Goal: Task Accomplishment & Management: Use online tool/utility

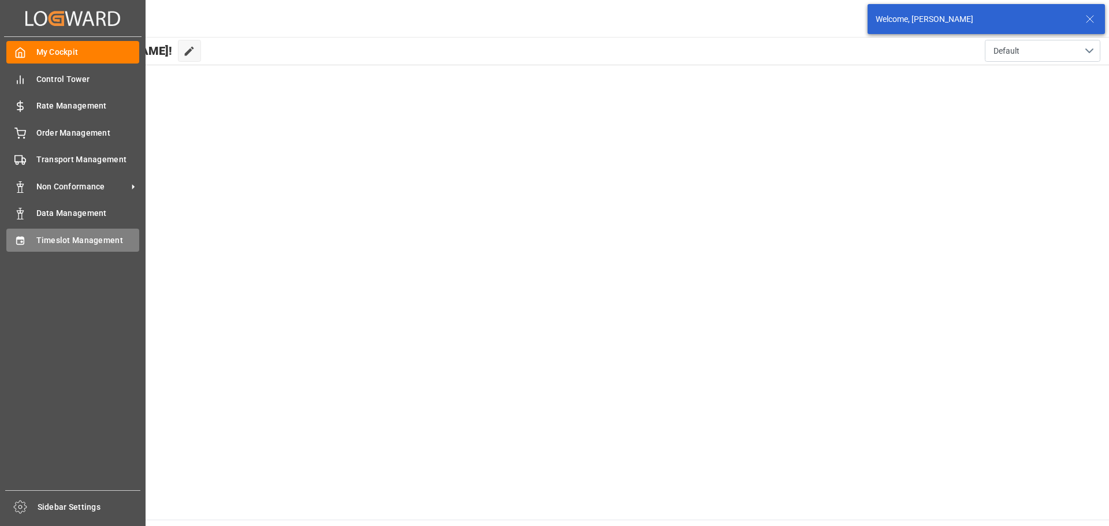
click at [86, 241] on span "Timeslot Management" at bounding box center [87, 241] width 103 height 12
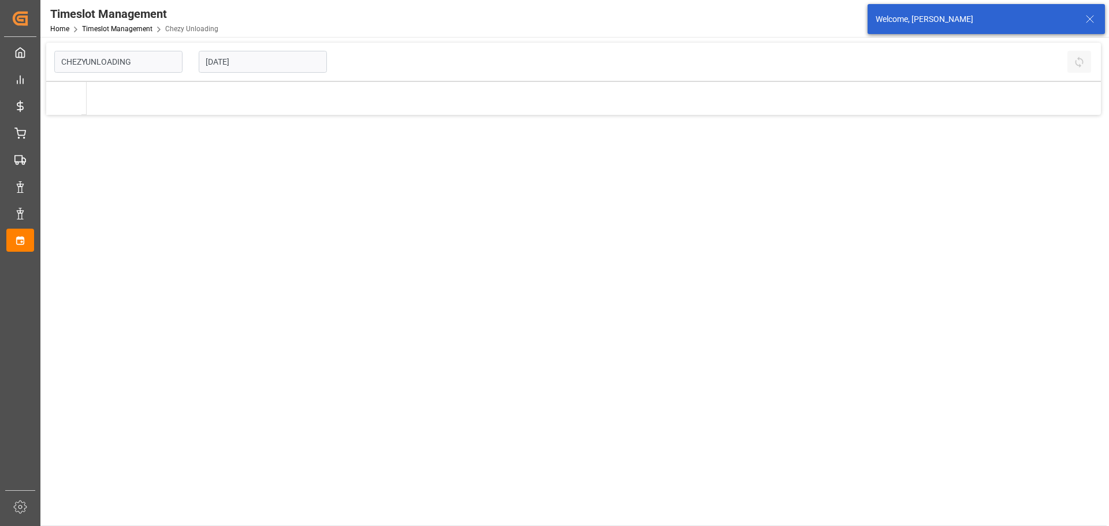
type input "Chezy Unloading"
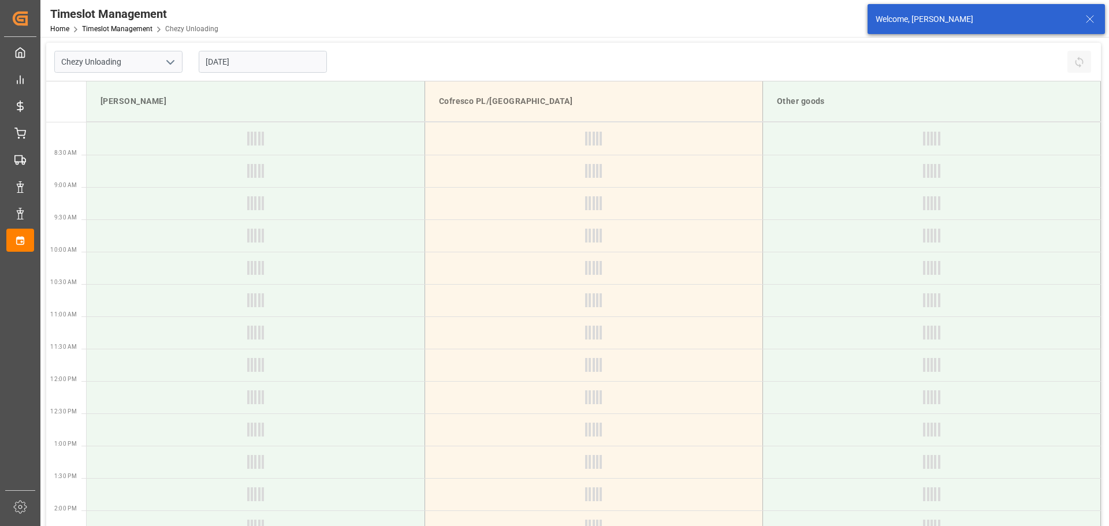
click at [224, 59] on input "[DATE]" at bounding box center [263, 62] width 128 height 22
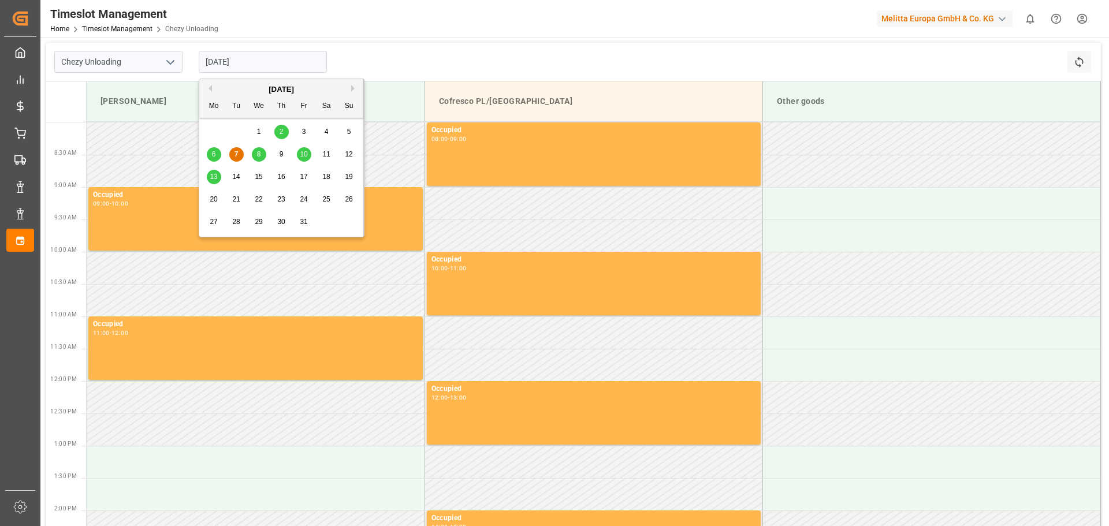
click at [260, 181] on span "15" at bounding box center [259, 177] width 8 height 8
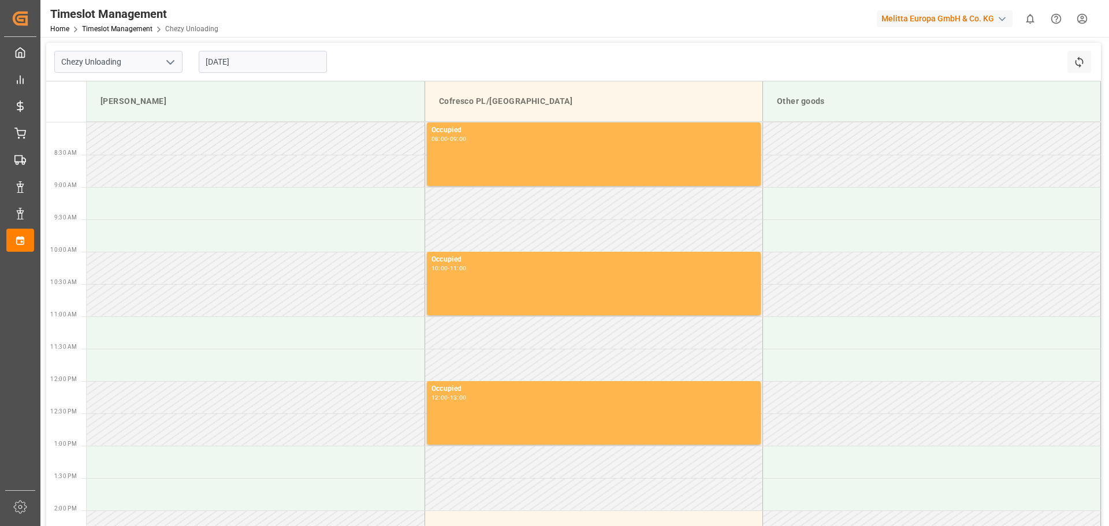
click at [239, 57] on input "[DATE]" at bounding box center [263, 62] width 128 height 22
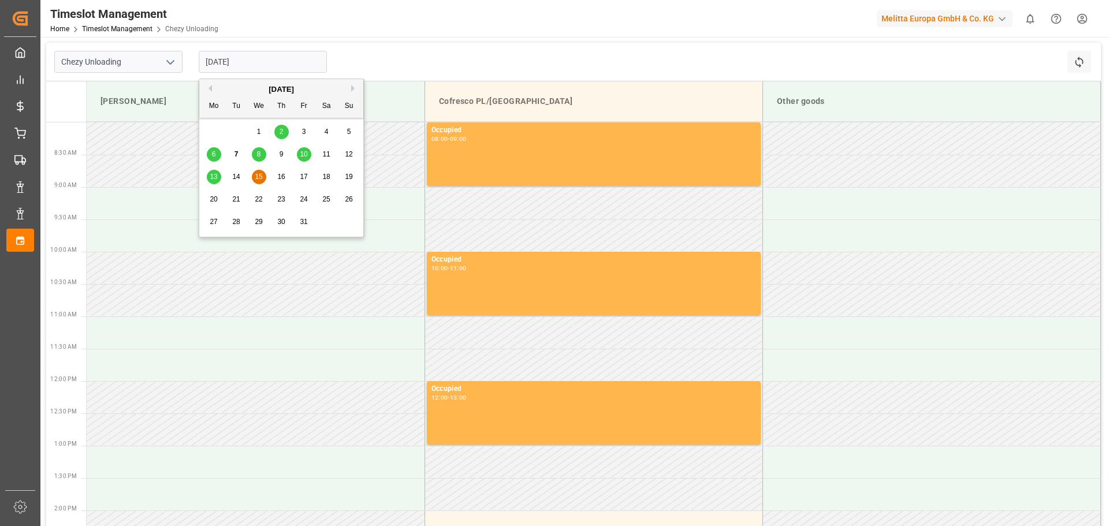
click at [282, 180] on span "16" at bounding box center [281, 177] width 8 height 8
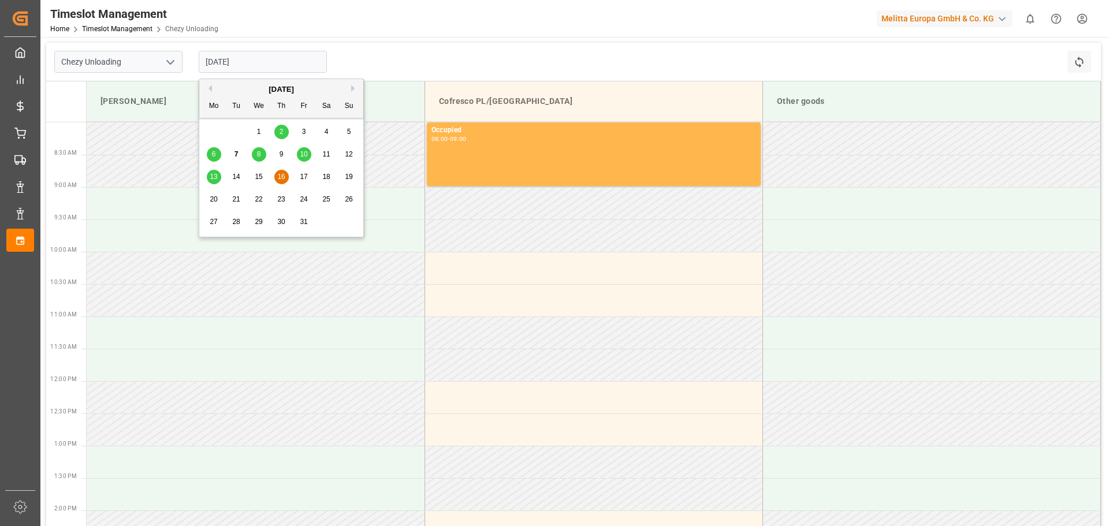
click at [222, 60] on input "[DATE]" at bounding box center [263, 62] width 128 height 22
click at [261, 173] on span "15" at bounding box center [259, 177] width 8 height 8
type input "[DATE]"
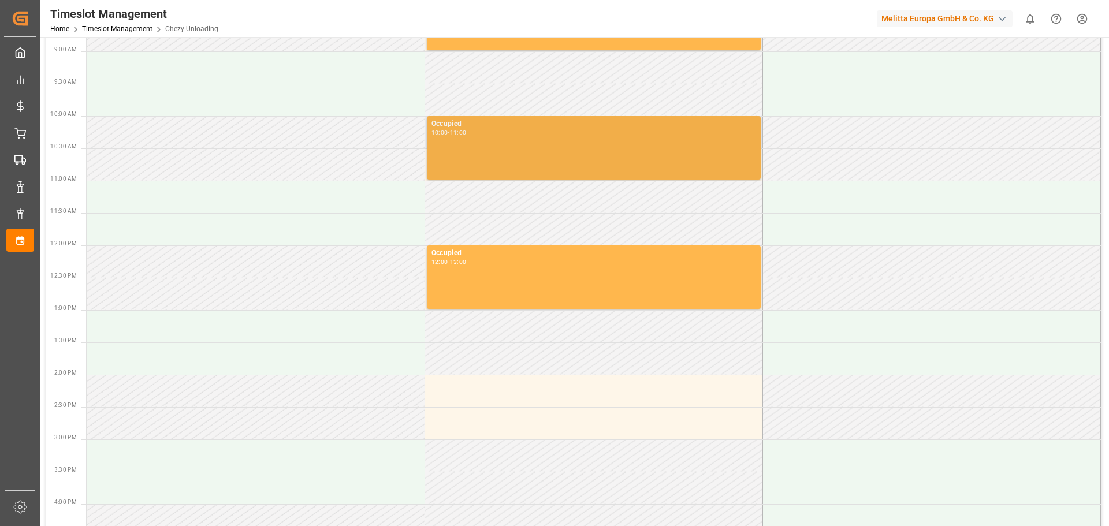
scroll to position [116, 0]
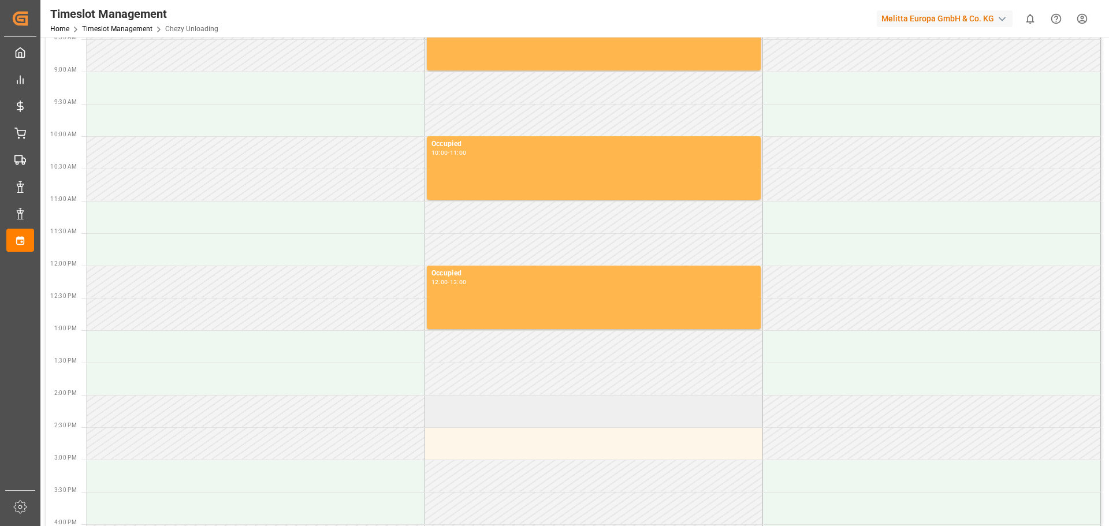
click at [526, 415] on td at bounding box center [594, 411] width 338 height 32
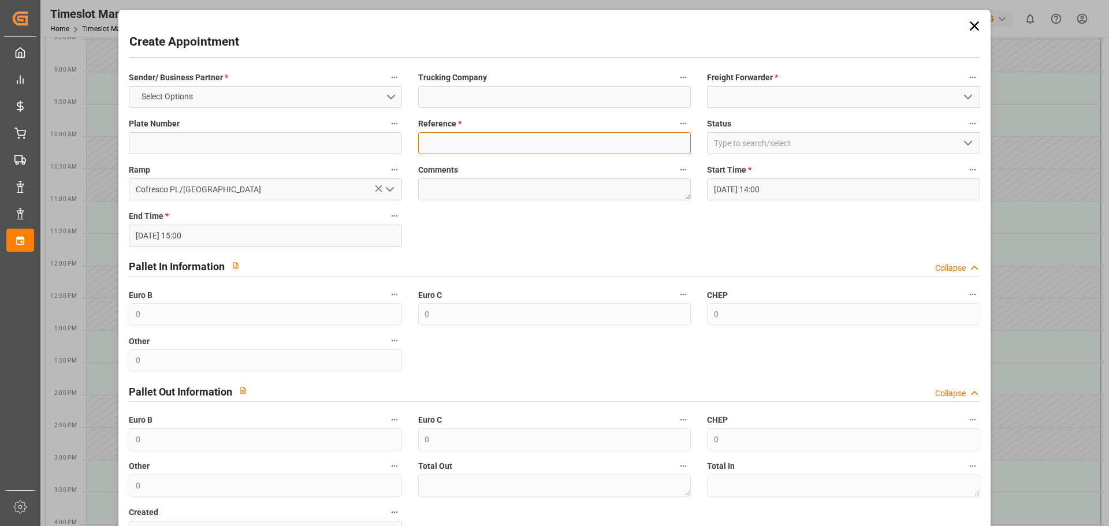
click at [459, 140] on input at bounding box center [554, 143] width 273 height 22
type input "490187"
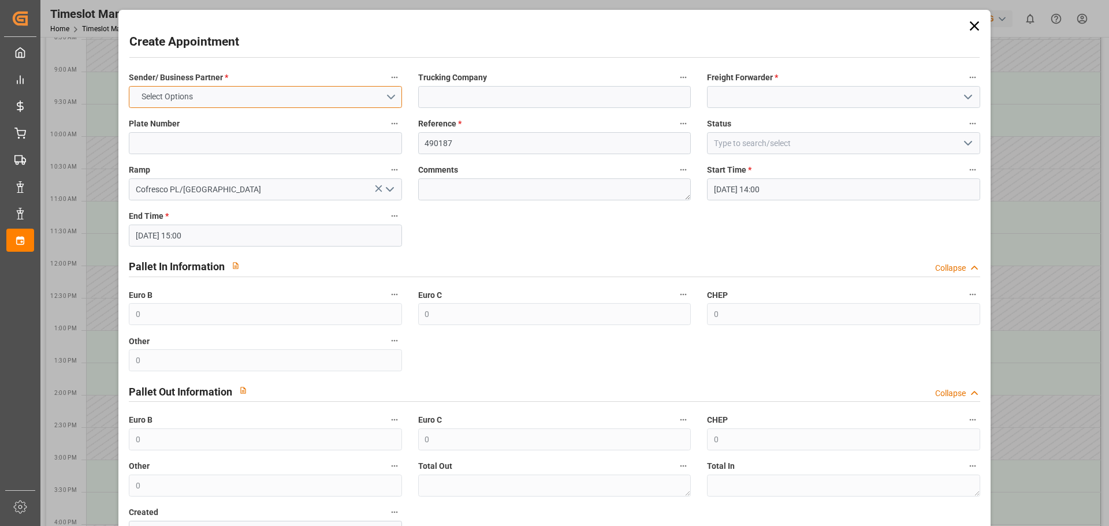
click at [279, 97] on button "Select Options" at bounding box center [265, 97] width 273 height 22
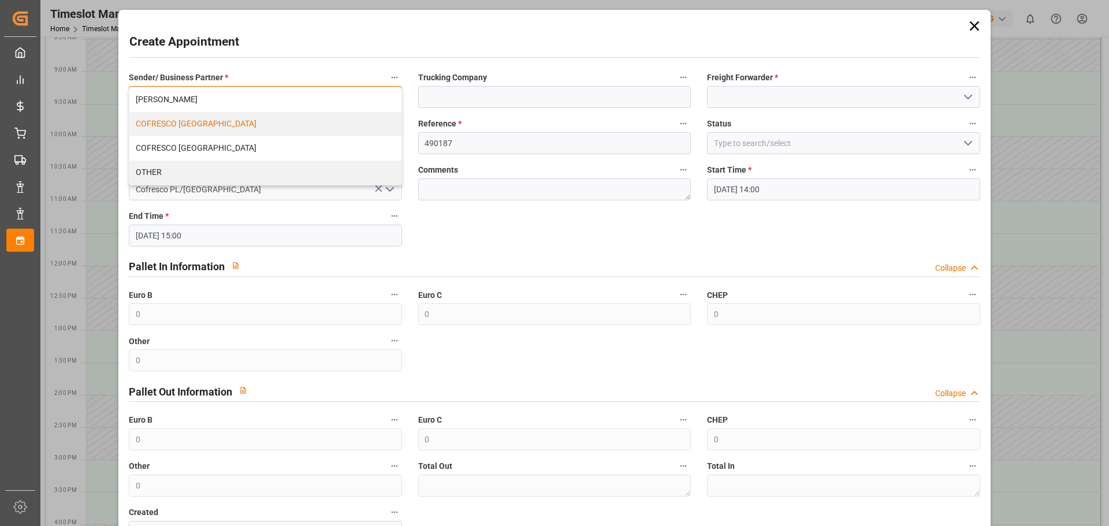
click at [212, 122] on div "COFRESCO [GEOGRAPHIC_DATA]" at bounding box center [265, 124] width 272 height 24
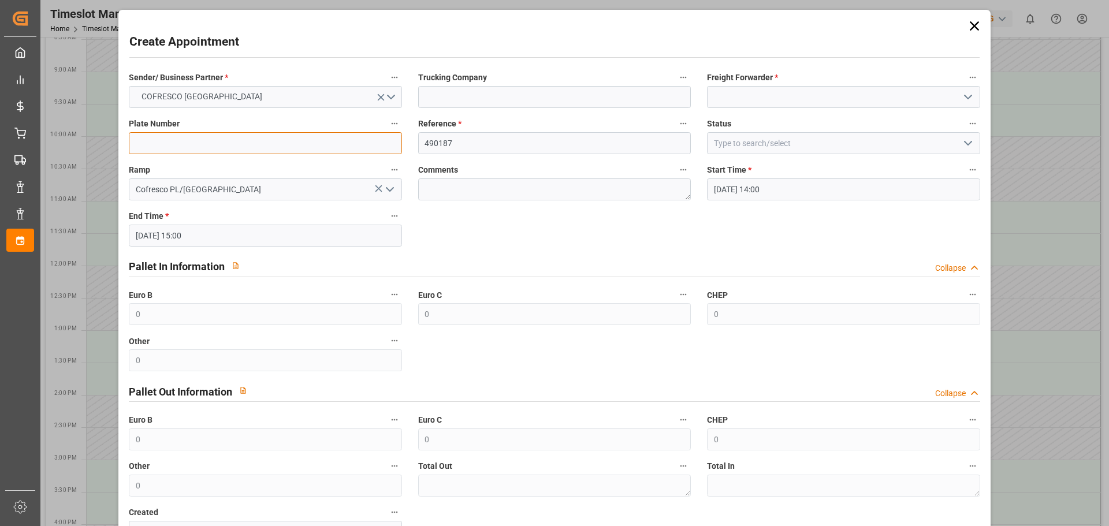
click at [201, 142] on input at bounding box center [265, 143] width 273 height 22
click at [203, 142] on input at bounding box center [265, 143] width 273 height 22
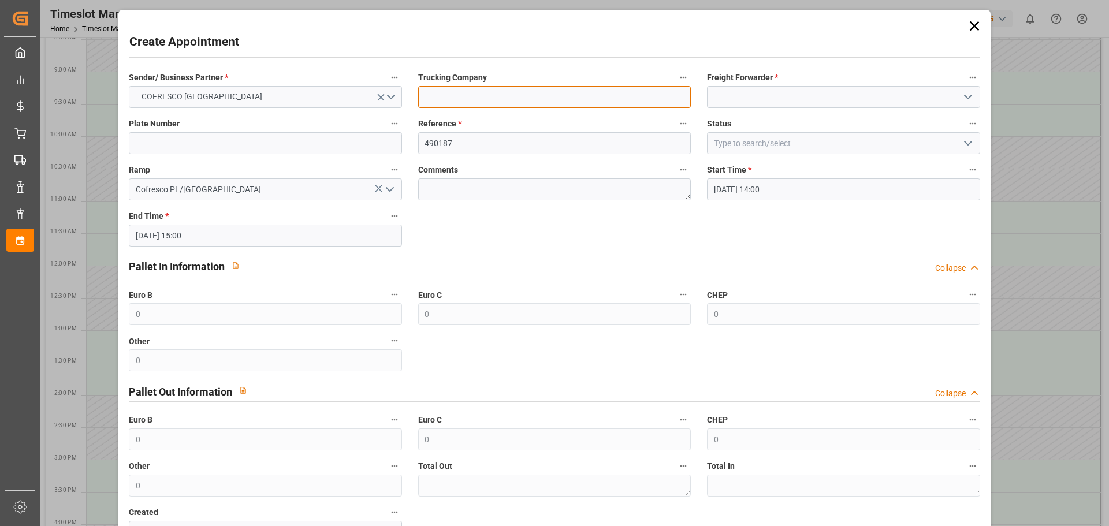
click at [562, 94] on input at bounding box center [554, 97] width 273 height 22
type input "ID Logistics"
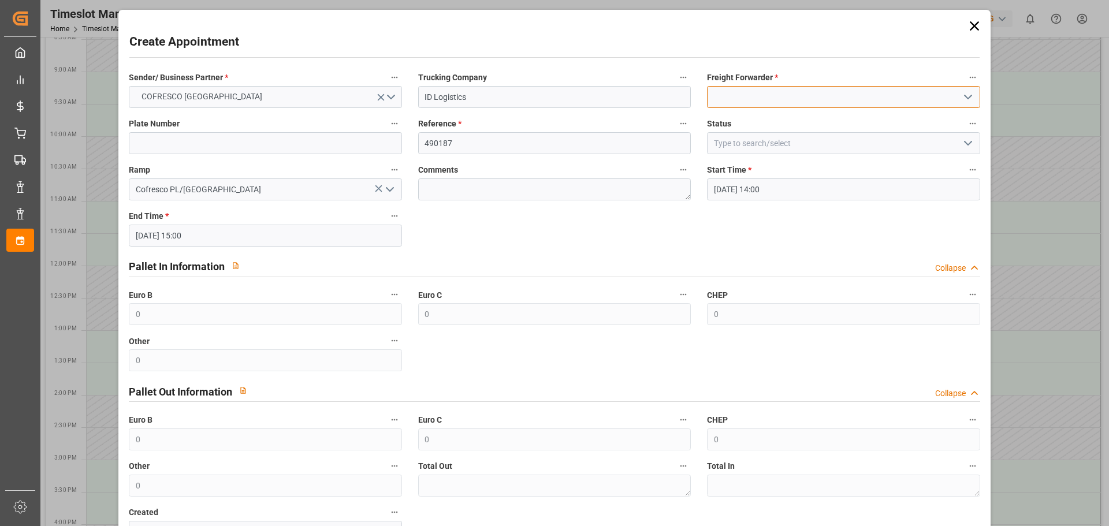
click at [756, 99] on input at bounding box center [843, 97] width 273 height 22
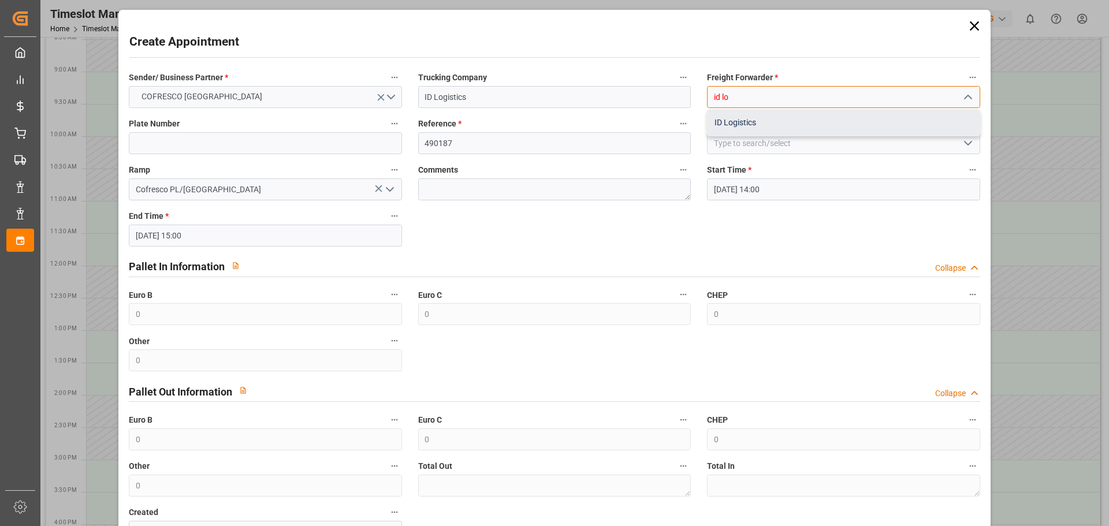
click at [740, 121] on div "ID Logistics" at bounding box center [844, 123] width 272 height 26
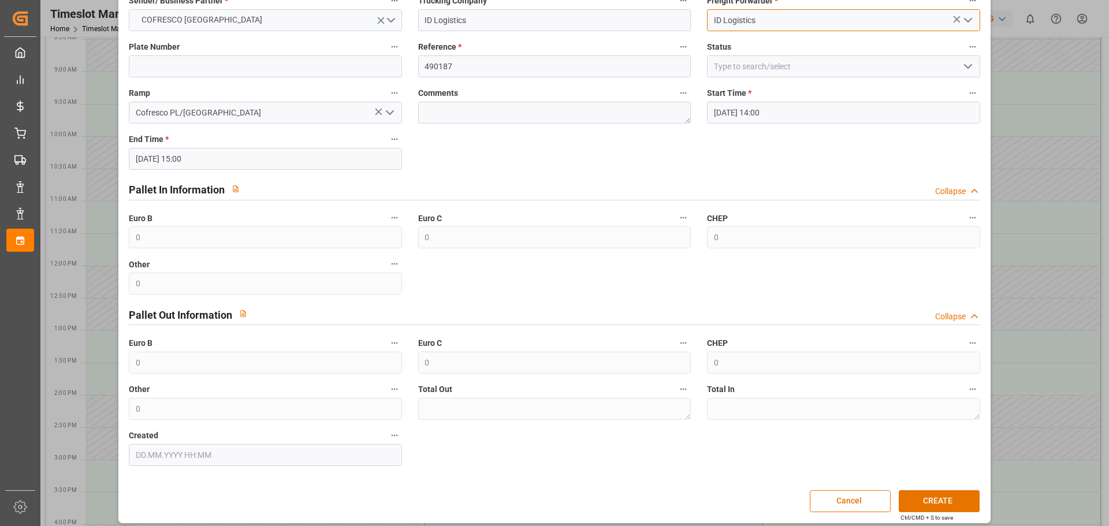
scroll to position [84, 0]
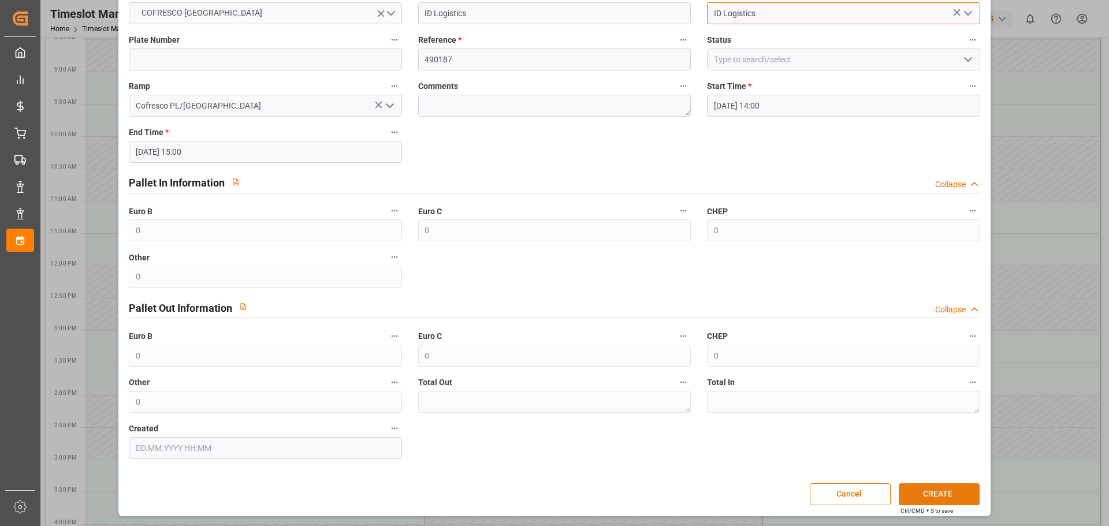
type input "ID Logistics"
click at [935, 493] on button "CREATE" at bounding box center [939, 495] width 81 height 22
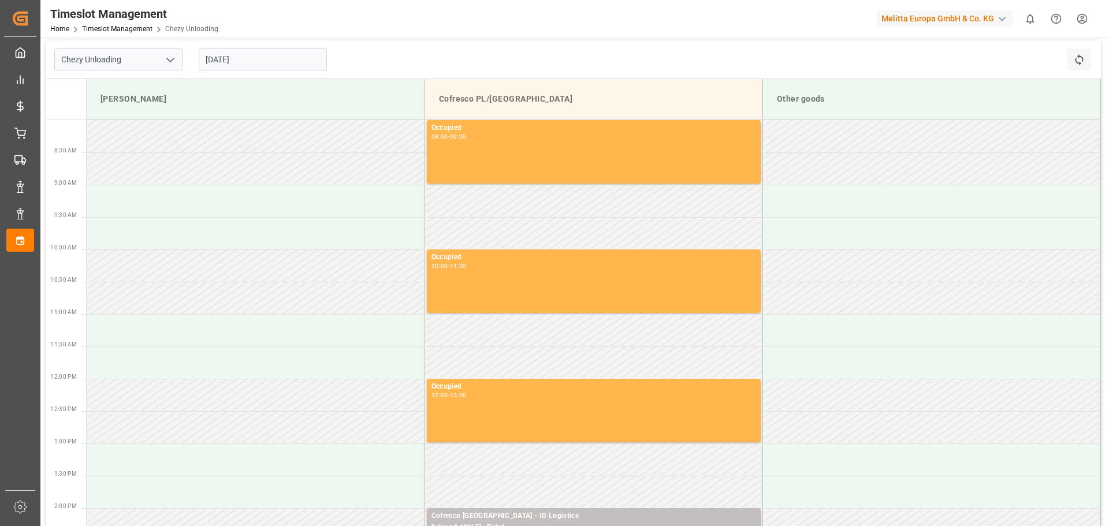
scroll to position [0, 0]
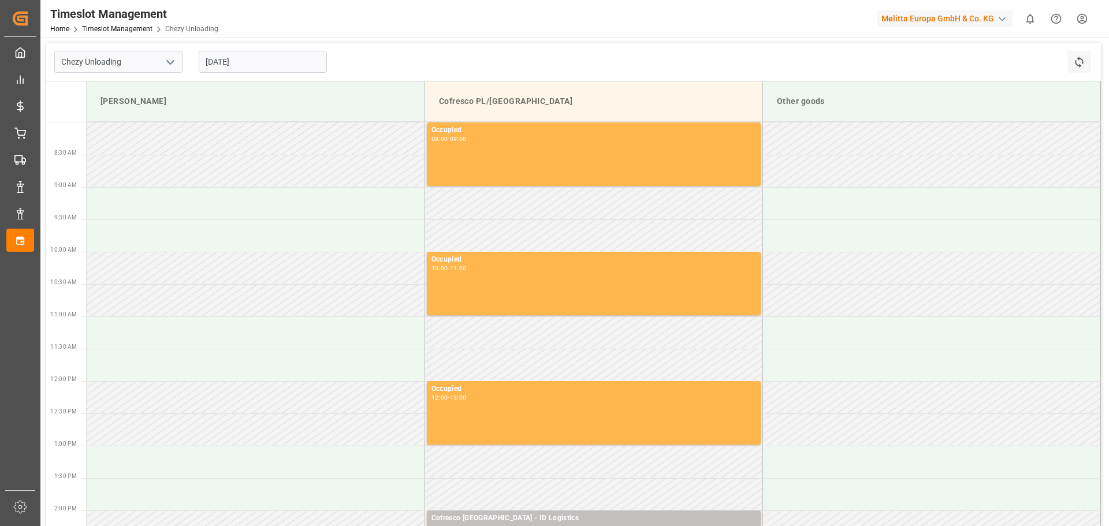
click at [221, 60] on input "[DATE]" at bounding box center [263, 62] width 128 height 22
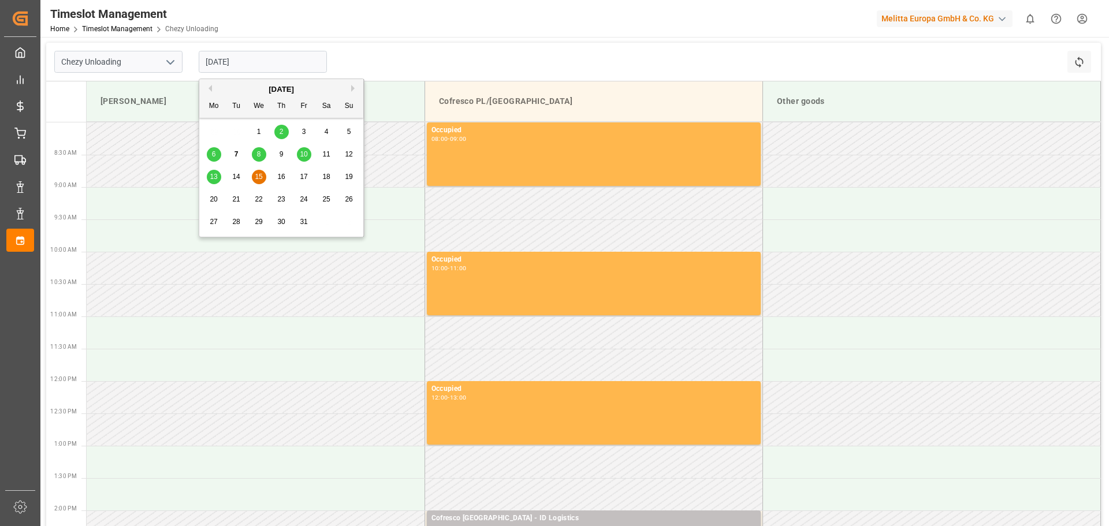
click at [239, 173] on span "14" at bounding box center [236, 177] width 8 height 8
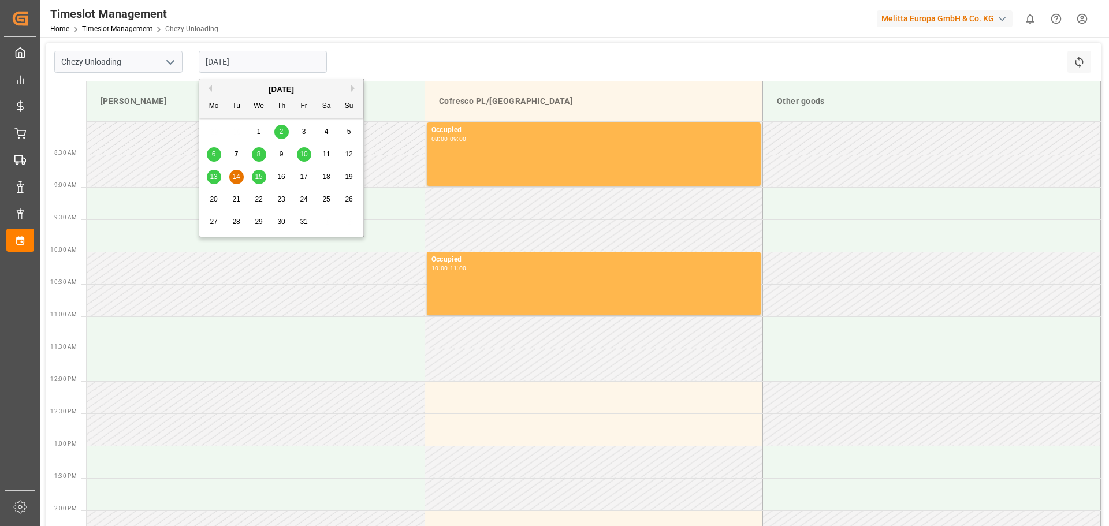
click at [224, 62] on input "[DATE]" at bounding box center [263, 62] width 128 height 22
click at [281, 176] on span "16" at bounding box center [281, 177] width 8 height 8
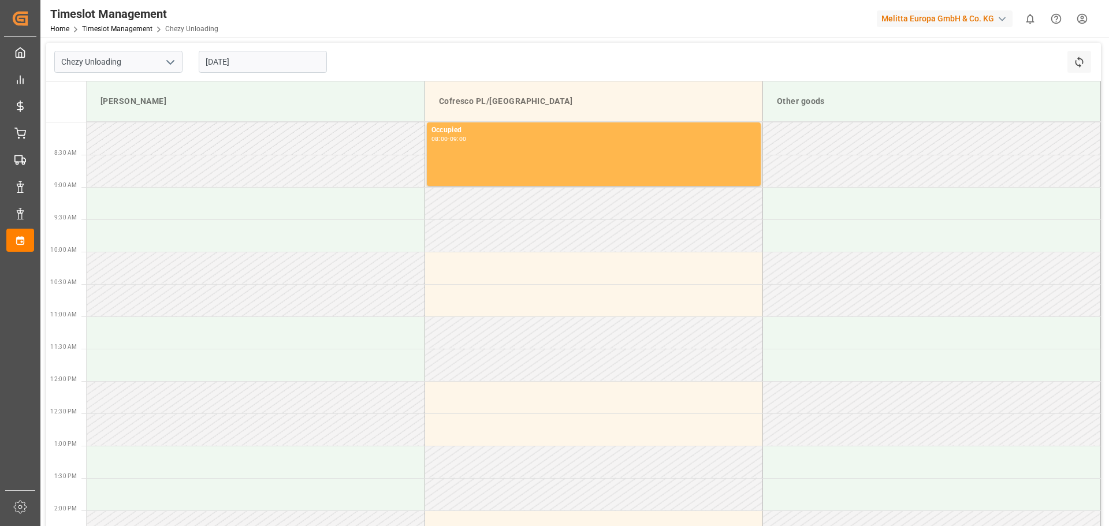
click at [253, 60] on input "[DATE]" at bounding box center [263, 62] width 128 height 22
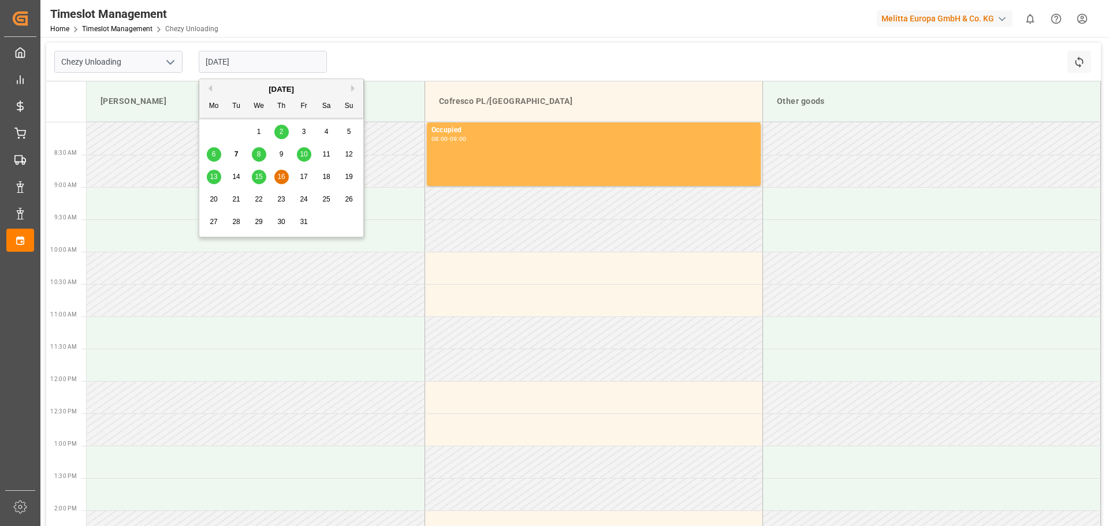
click at [259, 175] on span "15" at bounding box center [259, 177] width 8 height 8
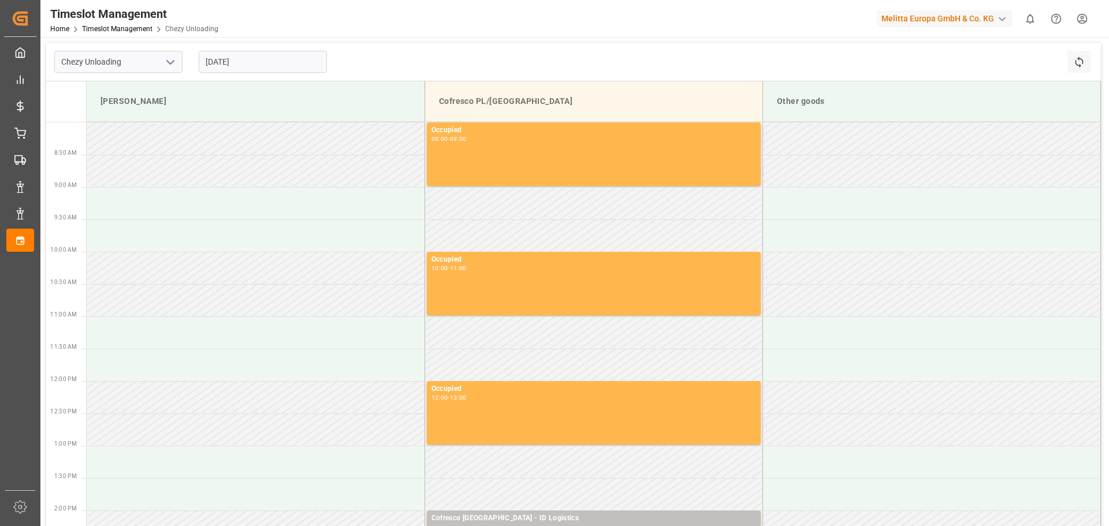
click at [241, 63] on input "[DATE]" at bounding box center [263, 62] width 128 height 22
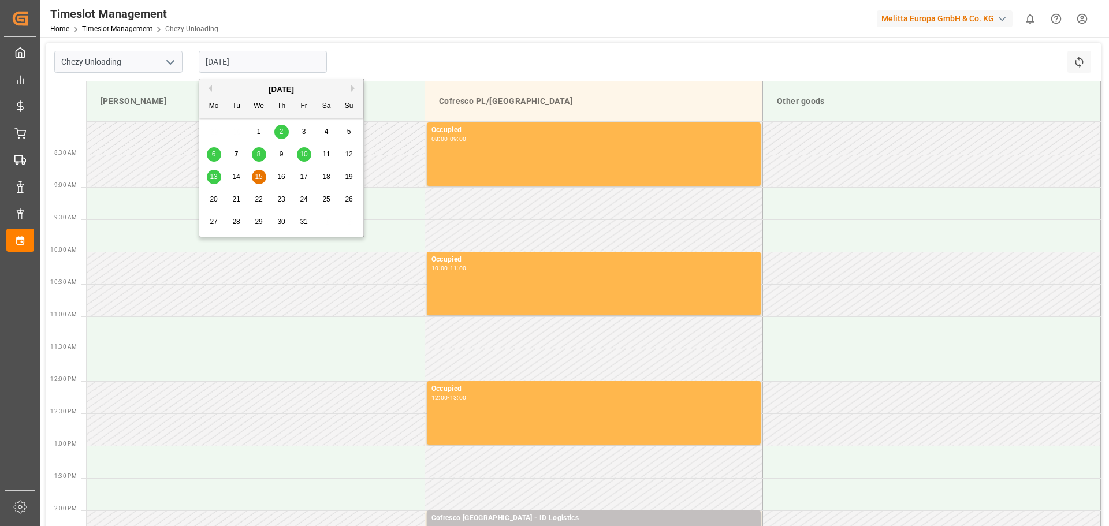
click at [236, 176] on span "14" at bounding box center [236, 177] width 8 height 8
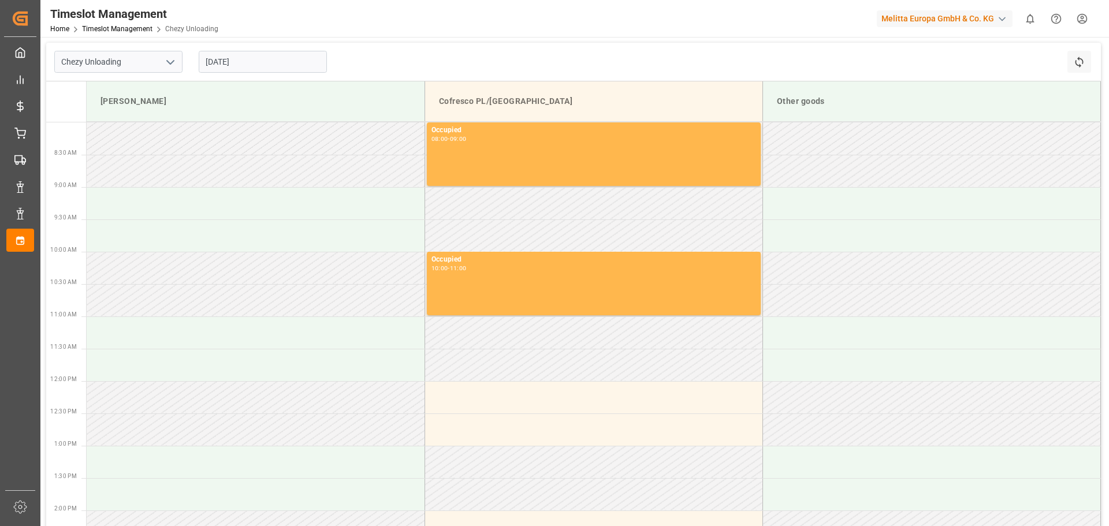
click at [275, 60] on input "[DATE]" at bounding box center [263, 62] width 128 height 22
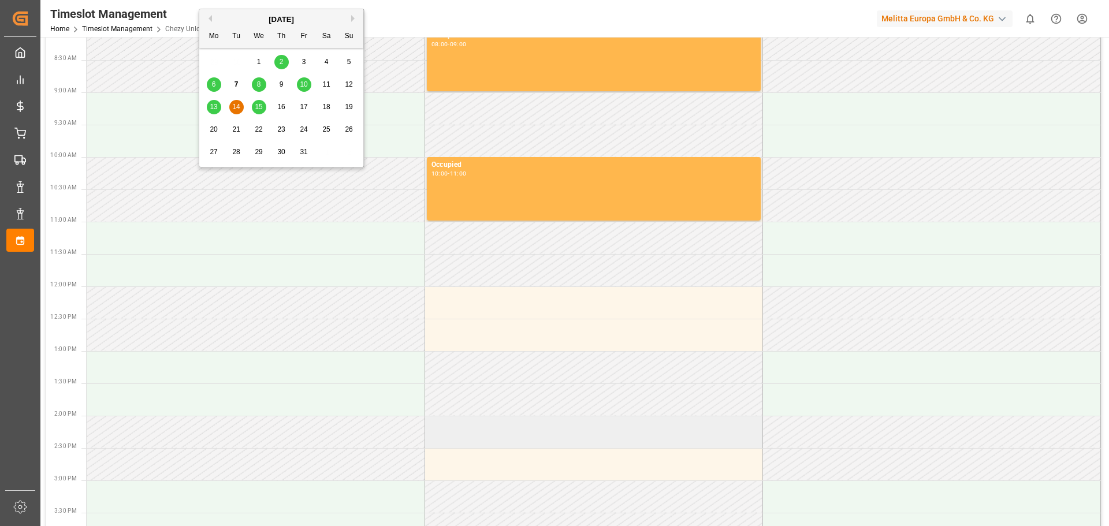
scroll to position [116, 0]
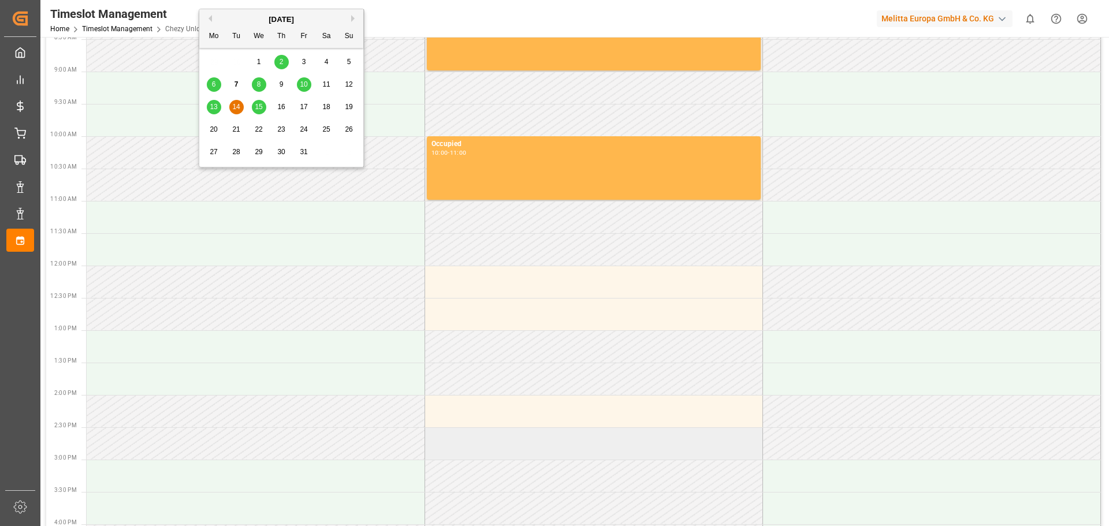
click at [484, 448] on td at bounding box center [594, 444] width 338 height 32
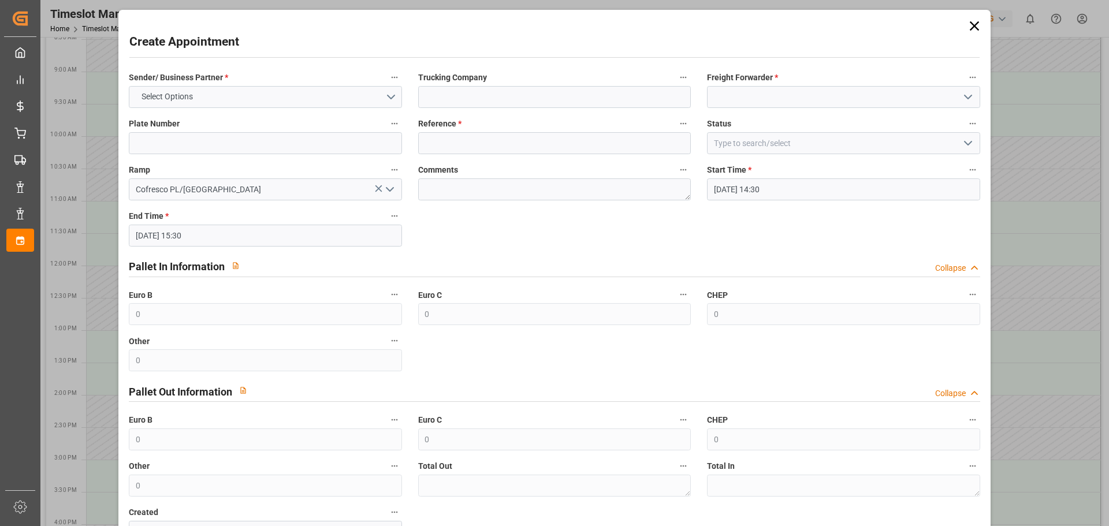
click at [973, 27] on icon at bounding box center [975, 26] width 16 height 16
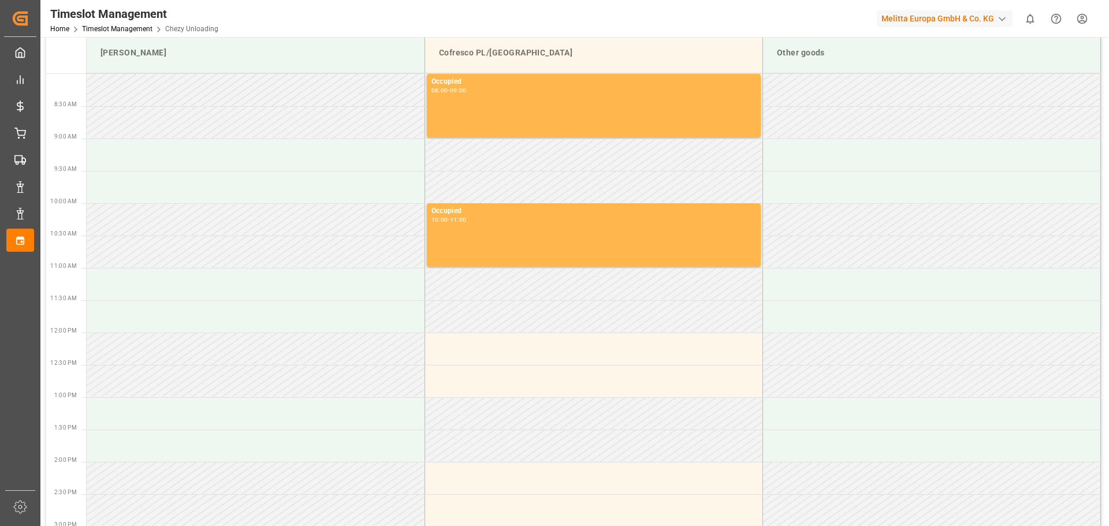
scroll to position [0, 0]
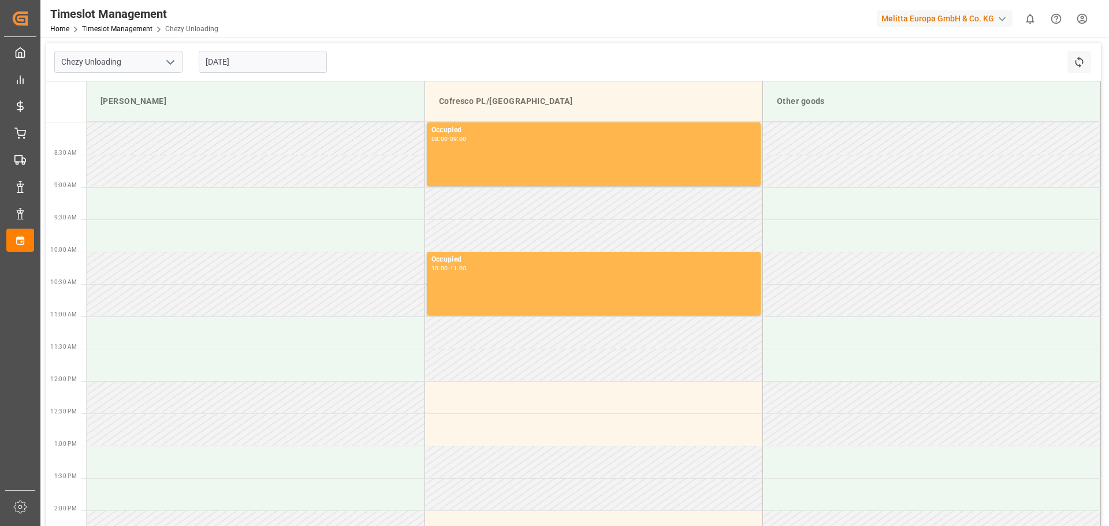
click at [229, 59] on input "[DATE]" at bounding box center [263, 62] width 128 height 22
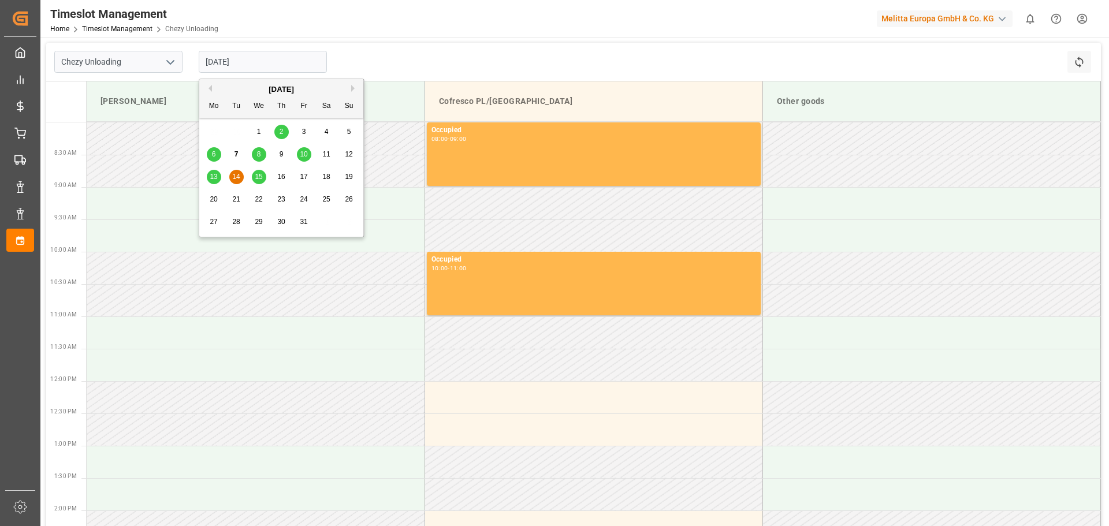
click at [281, 176] on span "16" at bounding box center [281, 177] width 8 height 8
type input "[DATE]"
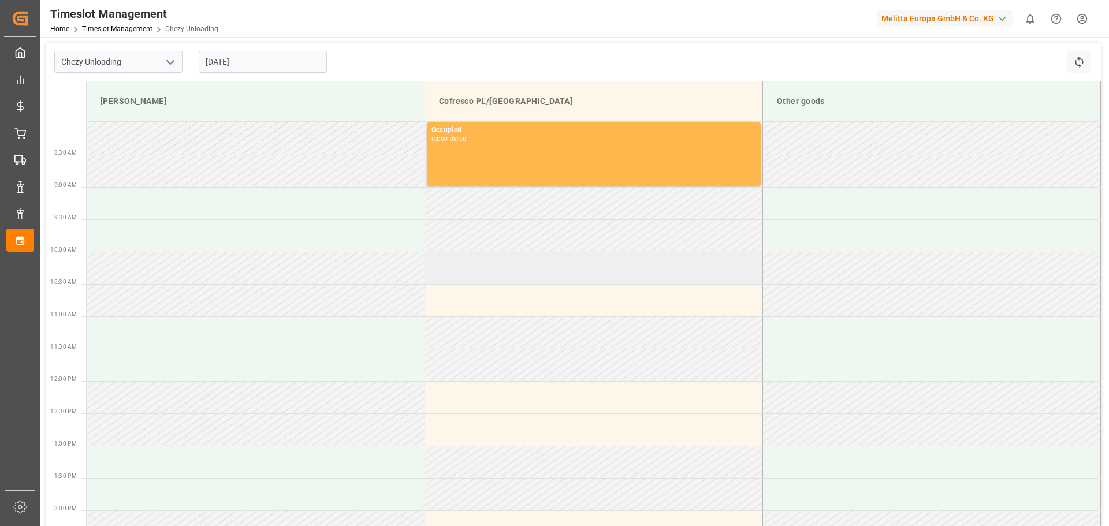
click at [441, 265] on td at bounding box center [594, 268] width 338 height 32
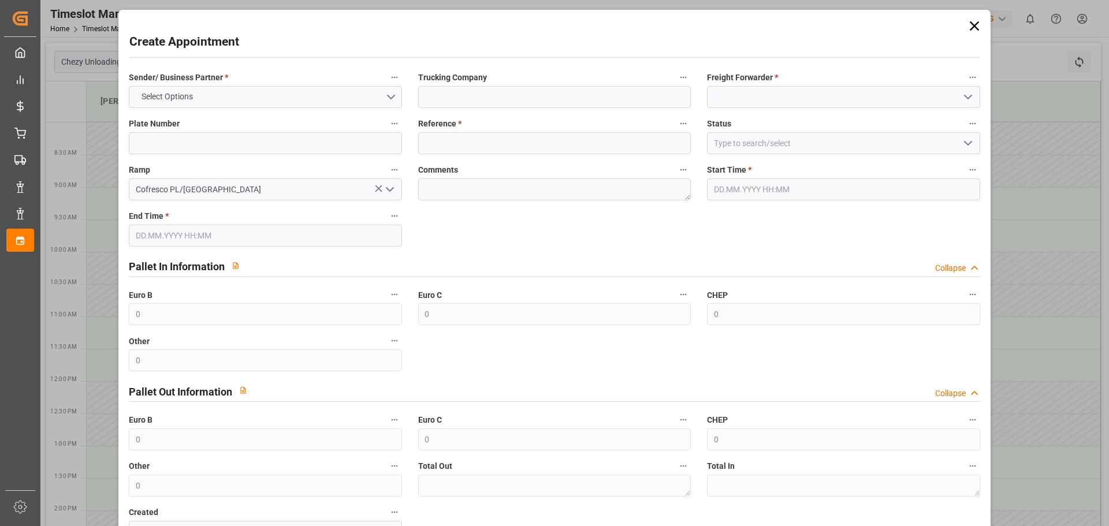
type input "[DATE] 10:00"
type input "[DATE] 11:00"
click at [431, 140] on input at bounding box center [554, 143] width 273 height 22
click at [455, 221] on div "Sender/ Business Partner * Select Options Trucking Company Freight Forwarder * …" at bounding box center [554, 306] width 867 height 481
click at [463, 147] on input "48" at bounding box center [554, 143] width 273 height 22
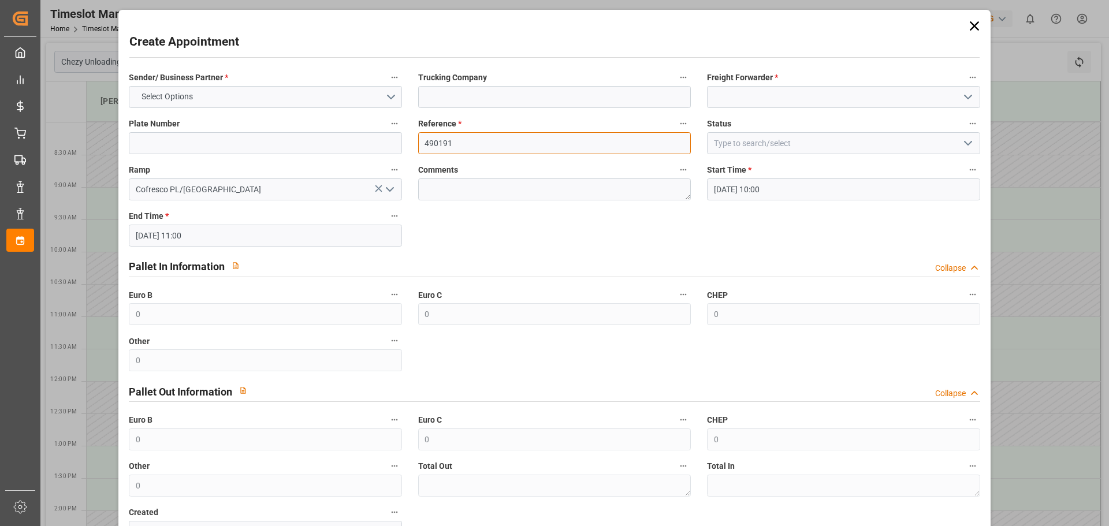
type input "490191"
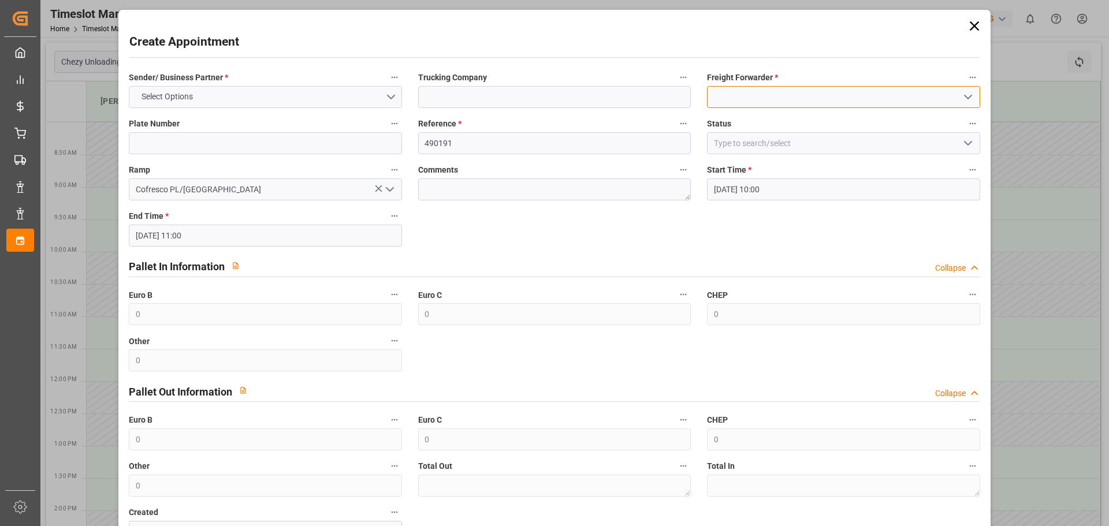
drag, startPoint x: 741, startPoint y: 96, endPoint x: 751, endPoint y: 98, distance: 10.7
click at [742, 96] on input at bounding box center [843, 97] width 273 height 22
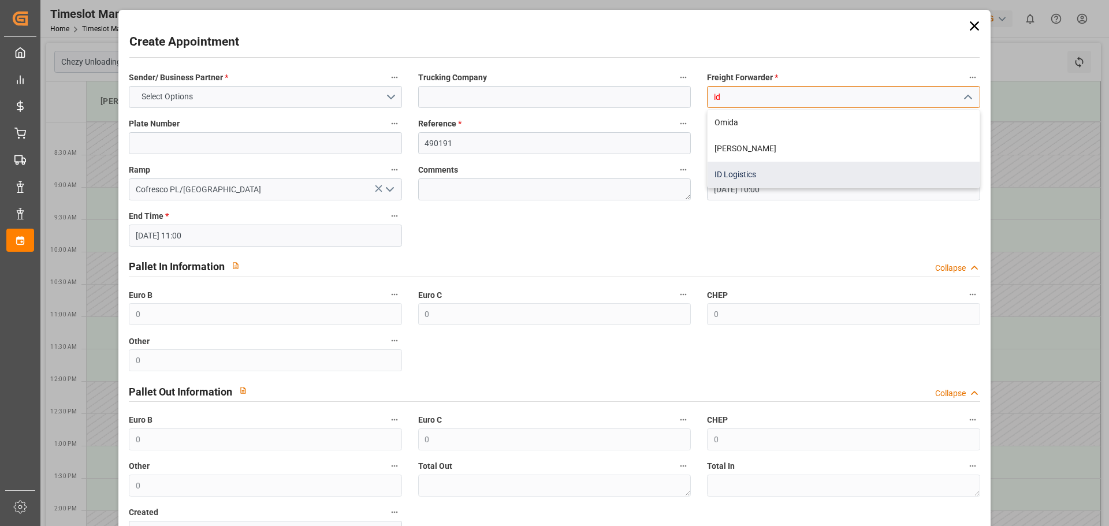
click at [752, 166] on div "ID Logistics" at bounding box center [844, 175] width 272 height 26
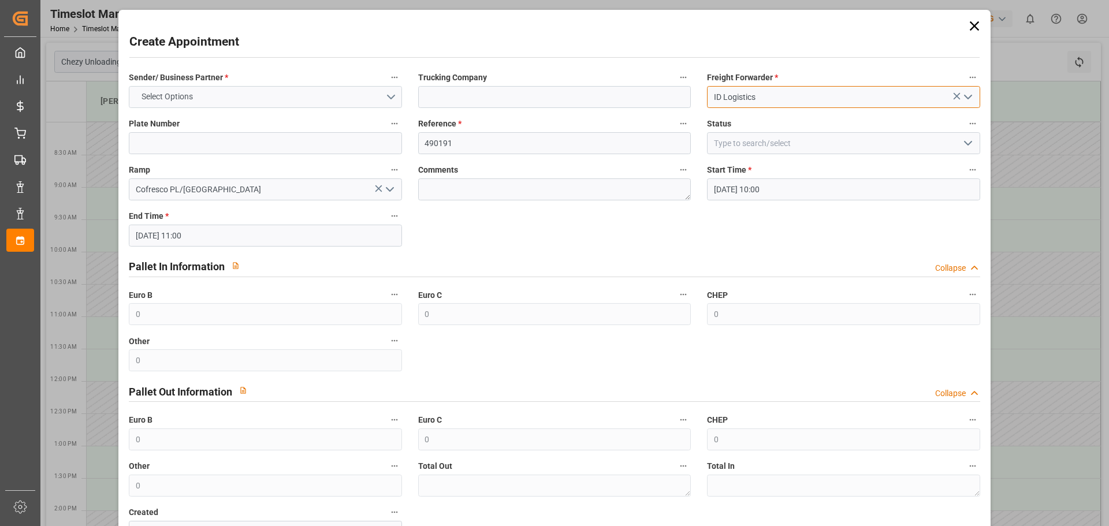
type input "ID Logistics"
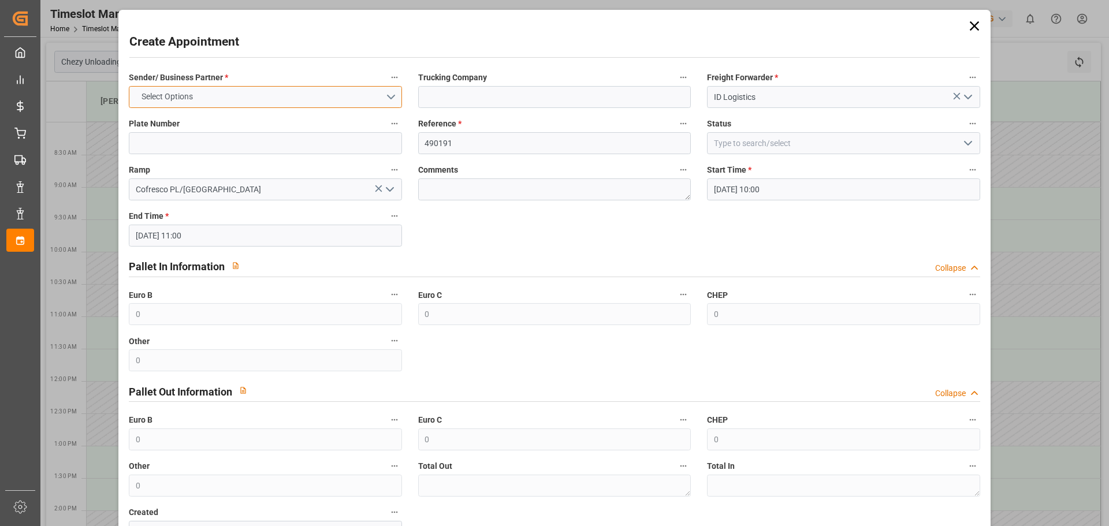
click at [216, 99] on button "Select Options" at bounding box center [265, 97] width 273 height 22
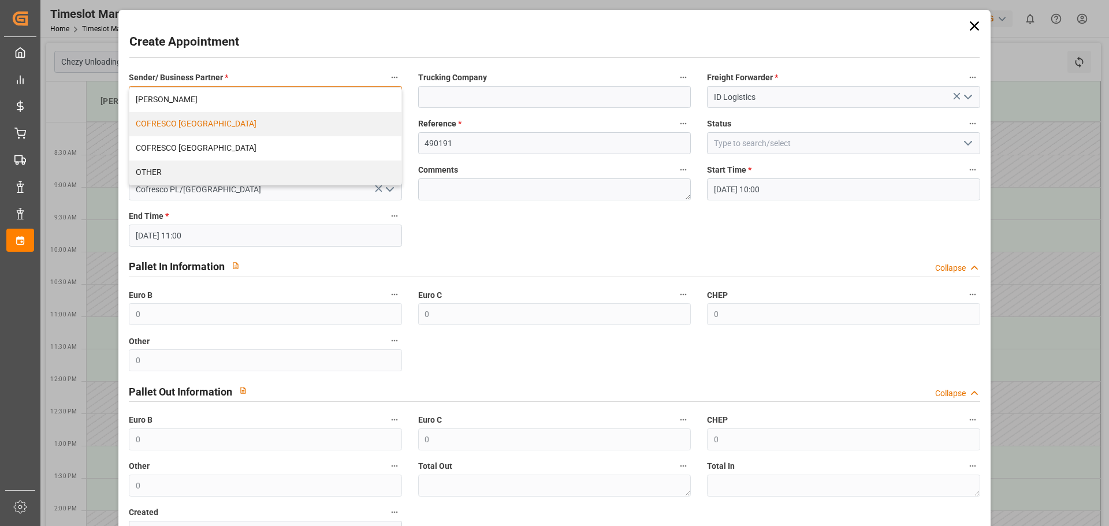
click at [206, 121] on div "COFRESCO [GEOGRAPHIC_DATA]" at bounding box center [265, 124] width 272 height 24
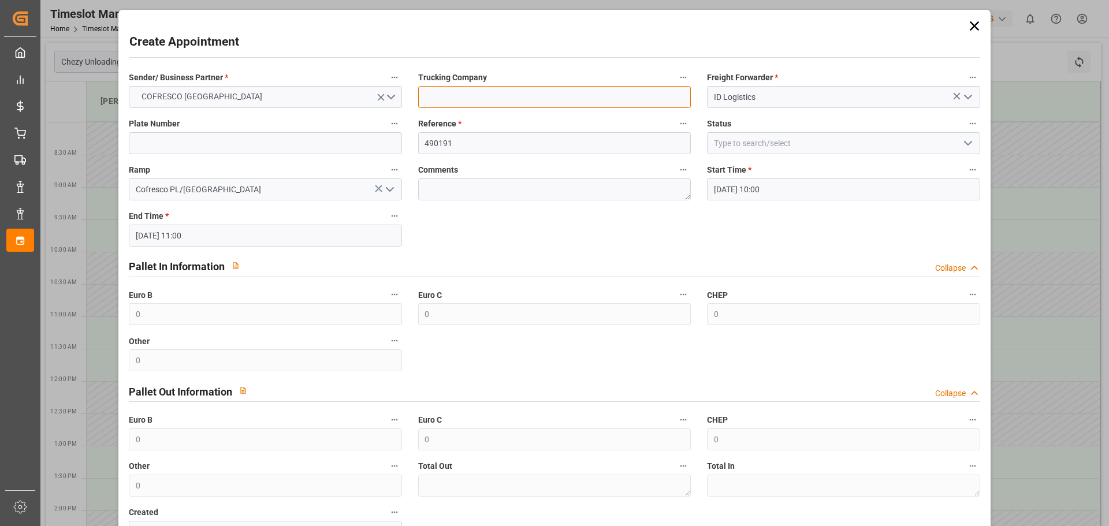
click at [482, 91] on input at bounding box center [554, 97] width 273 height 22
type input "ID Logistics"
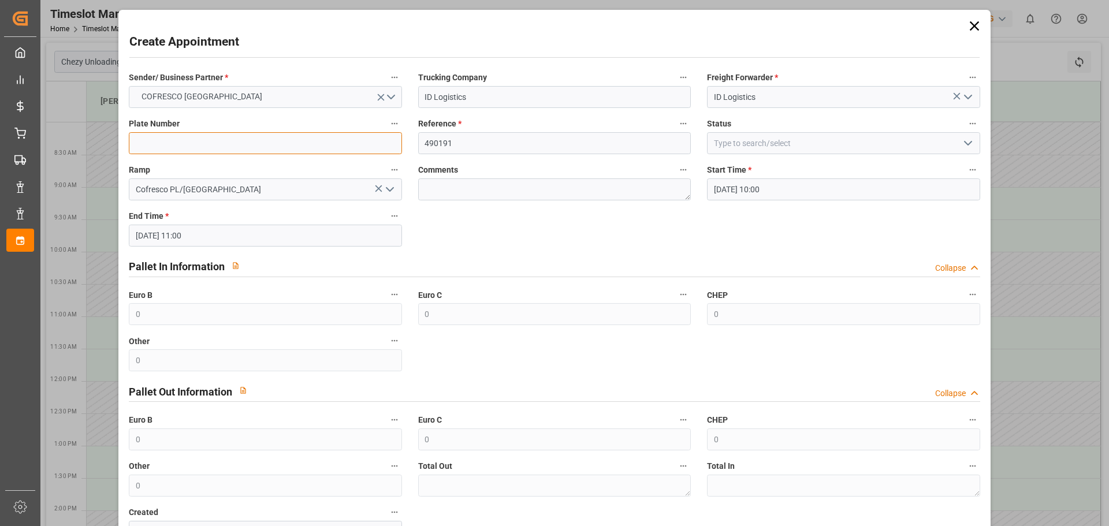
click at [301, 133] on input at bounding box center [265, 143] width 273 height 22
click at [304, 135] on input at bounding box center [265, 143] width 273 height 22
click at [327, 117] on label "Plate Number" at bounding box center [265, 124] width 273 height 16
click at [387, 117] on button "Plate Number" at bounding box center [394, 123] width 15 height 15
click at [835, 332] on div at bounding box center [554, 263] width 1109 height 526
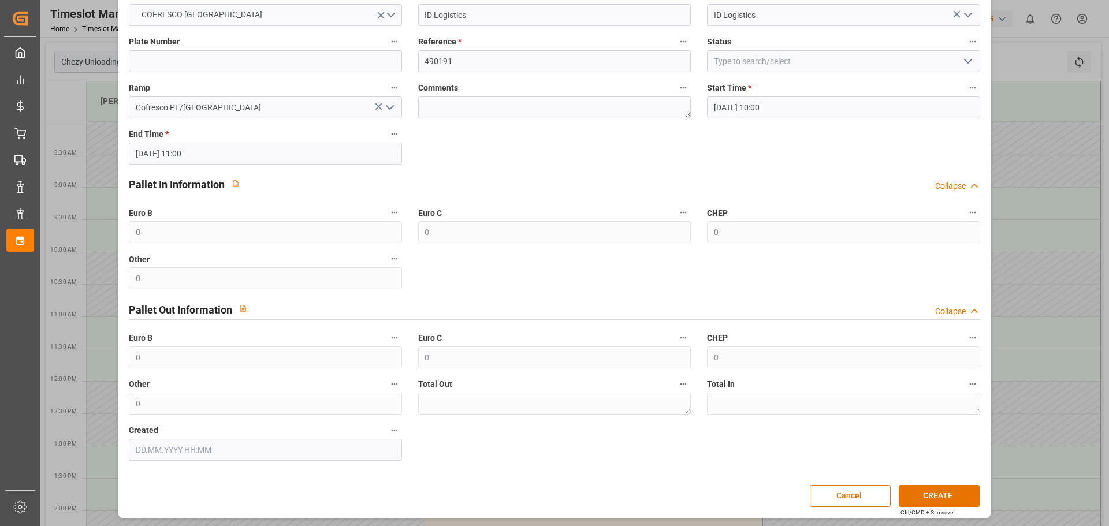
scroll to position [84, 0]
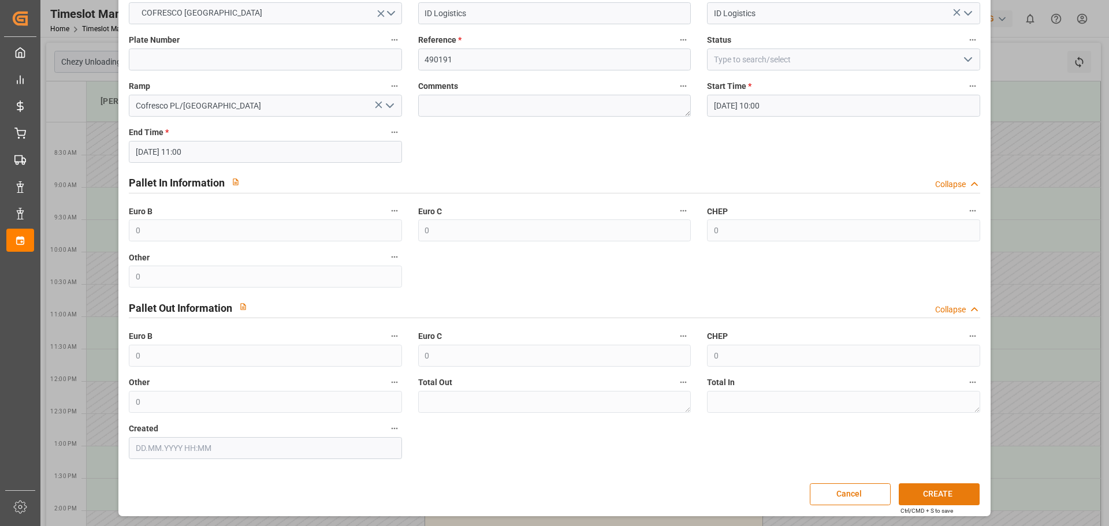
click at [926, 495] on button "CREATE" at bounding box center [939, 495] width 81 height 22
